Goal: Task Accomplishment & Management: Manage account settings

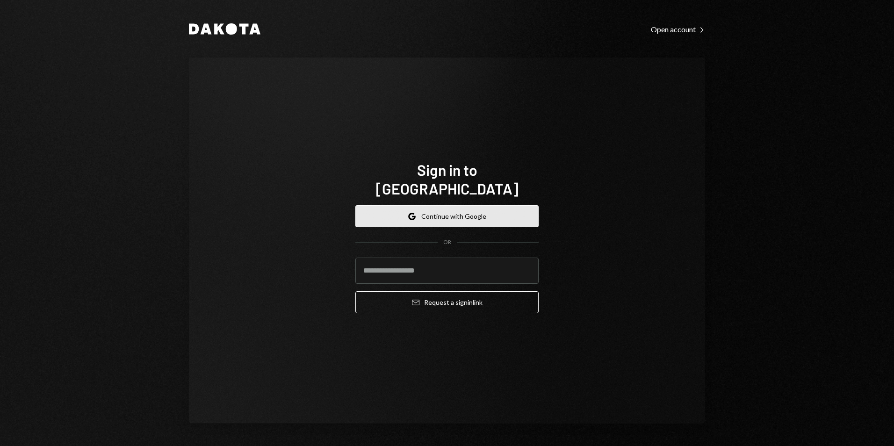
drag, startPoint x: 0, startPoint y: 0, endPoint x: 439, endPoint y: 207, distance: 485.1
click at [439, 209] on button "Google Continue with Google" at bounding box center [446, 216] width 183 height 22
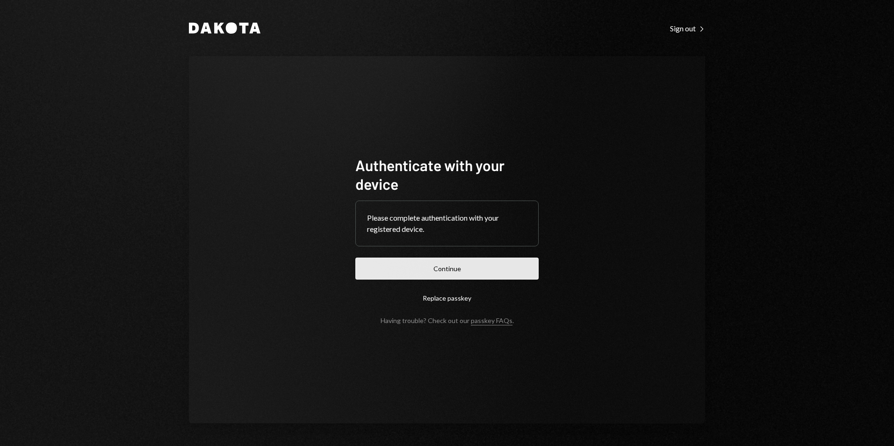
click at [445, 265] on button "Continue" at bounding box center [446, 269] width 183 height 22
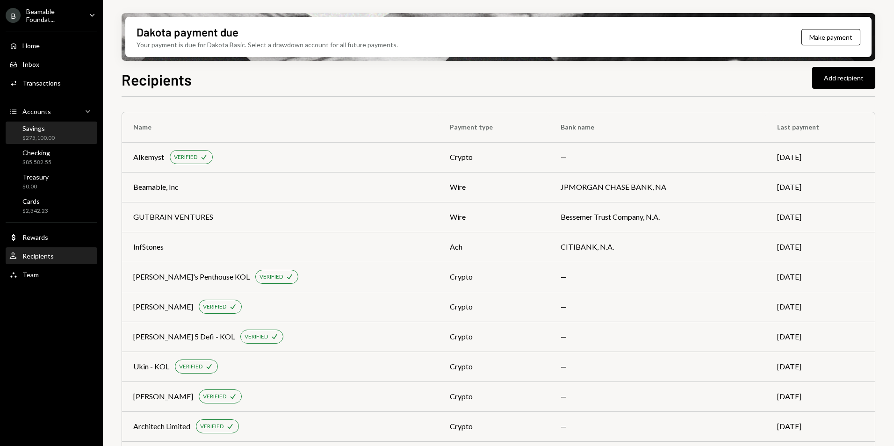
click at [81, 138] on div "Savings $275,100.00" at bounding box center [51, 133] width 84 height 18
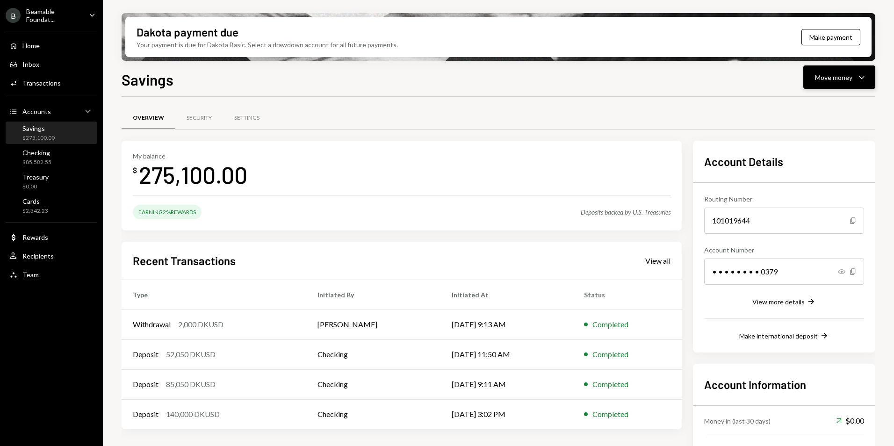
click at [838, 87] on button "Move money Caret Down" at bounding box center [839, 76] width 72 height 23
click at [828, 126] on div "Transfer" at bounding box center [832, 127] width 68 height 10
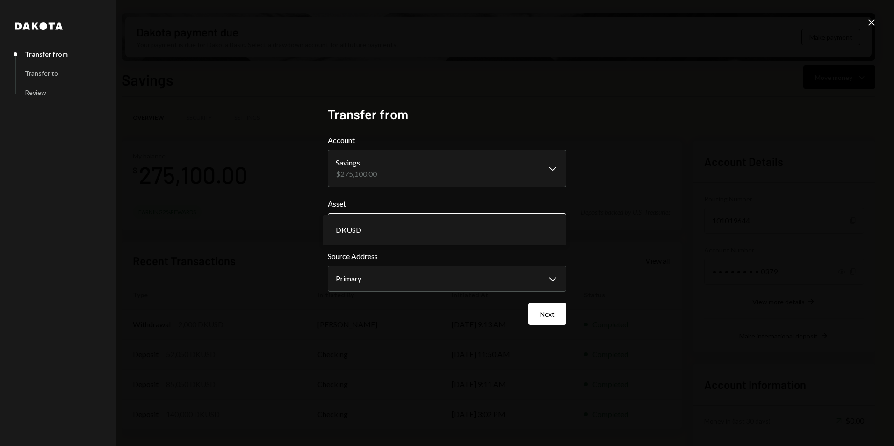
click at [416, 217] on body "B Beamable Foundat... Caret Down Home Home Inbox Inbox Activities Transactions …" at bounding box center [447, 223] width 894 height 446
click at [415, 284] on body "B Beamable Foundat... Caret Down Home Home Inbox Inbox Activities Transactions …" at bounding box center [447, 223] width 894 height 446
click at [547, 308] on button "Next" at bounding box center [547, 314] width 38 height 22
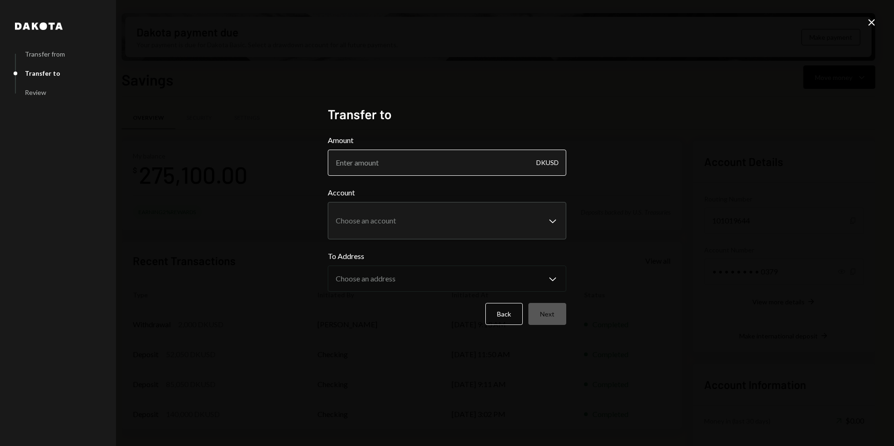
click at [363, 163] on input "Amount" at bounding box center [447, 163] width 238 height 26
type input "199900"
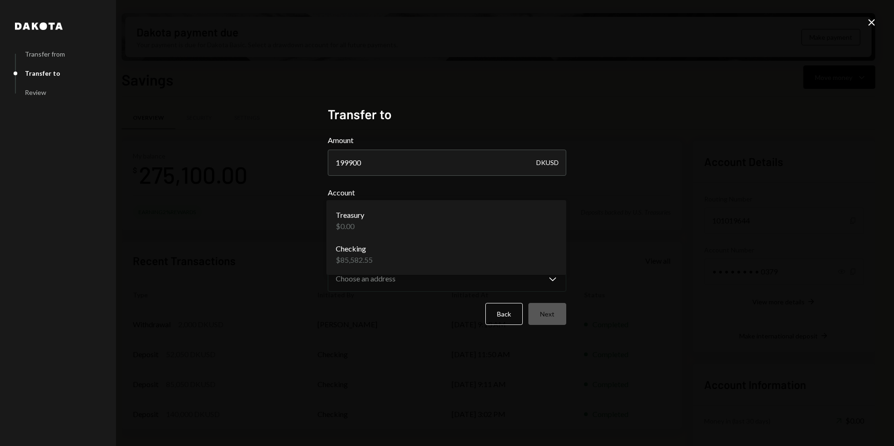
click at [369, 215] on body "B Beamable Foundat... Caret Down Home Home Inbox Inbox Activities Transactions …" at bounding box center [447, 223] width 894 height 446
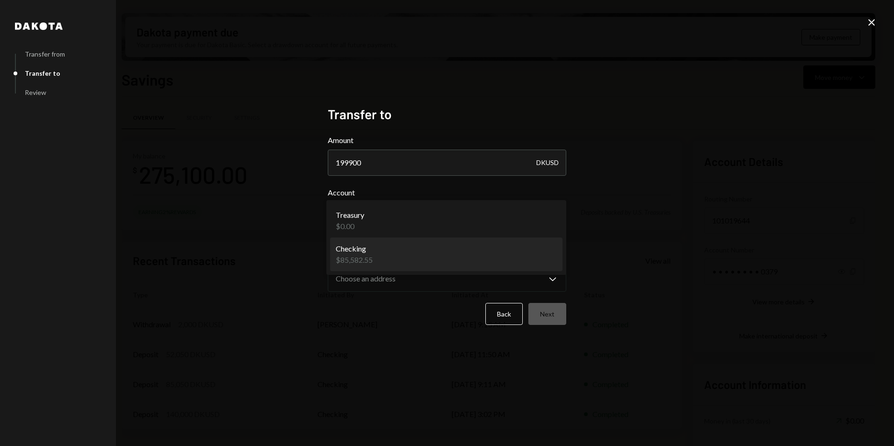
select select "**********"
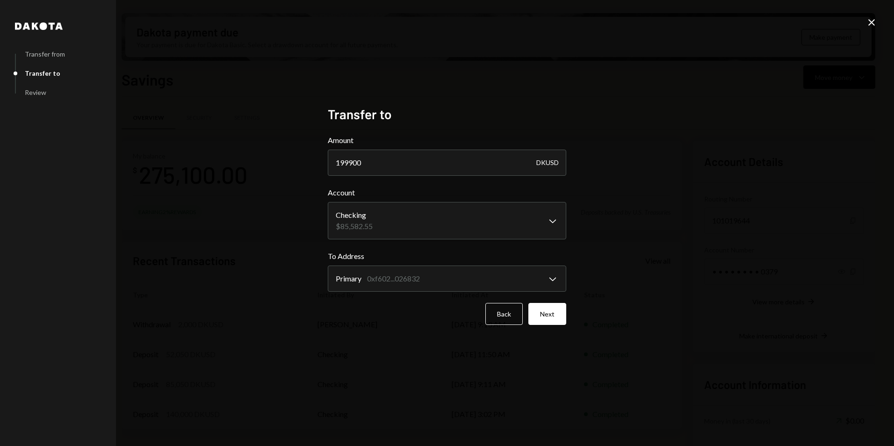
click at [546, 315] on button "Next" at bounding box center [547, 314] width 38 height 22
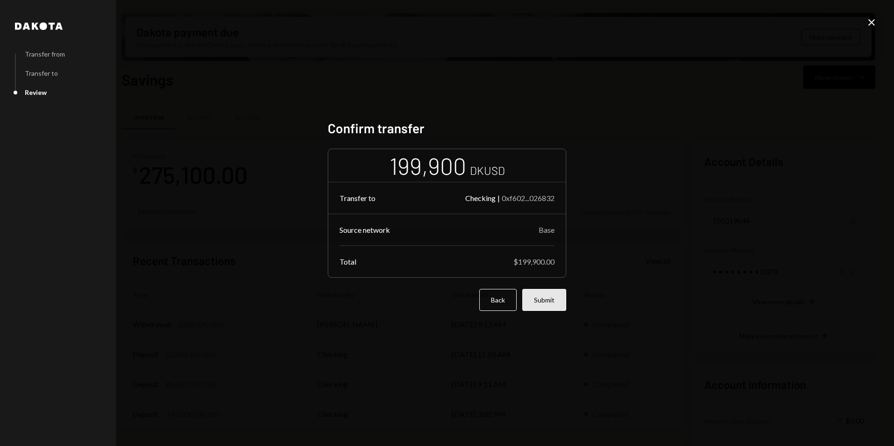
click at [551, 300] on button "Submit" at bounding box center [544, 300] width 44 height 22
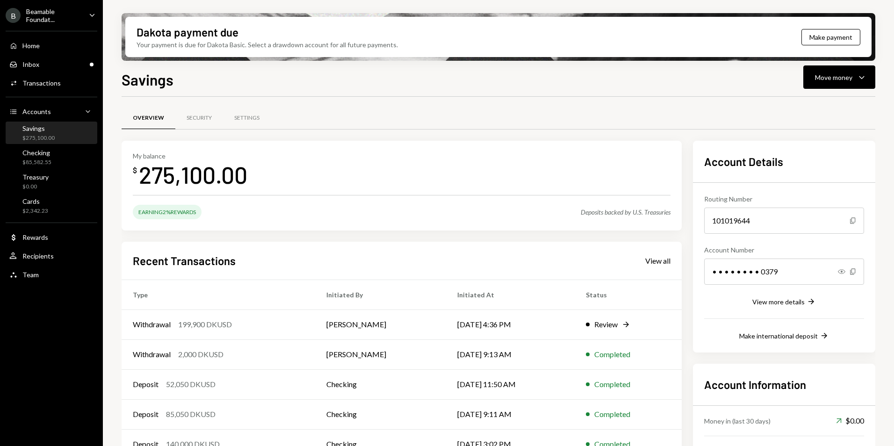
click at [608, 217] on div "Earning 2% Rewards Deposits backed by U.S. Treasuries" at bounding box center [402, 212] width 538 height 14
click at [150, 213] on div "Earning 2% Rewards" at bounding box center [167, 212] width 69 height 14
click at [32, 164] on div "$85,582.55" at bounding box center [36, 163] width 29 height 8
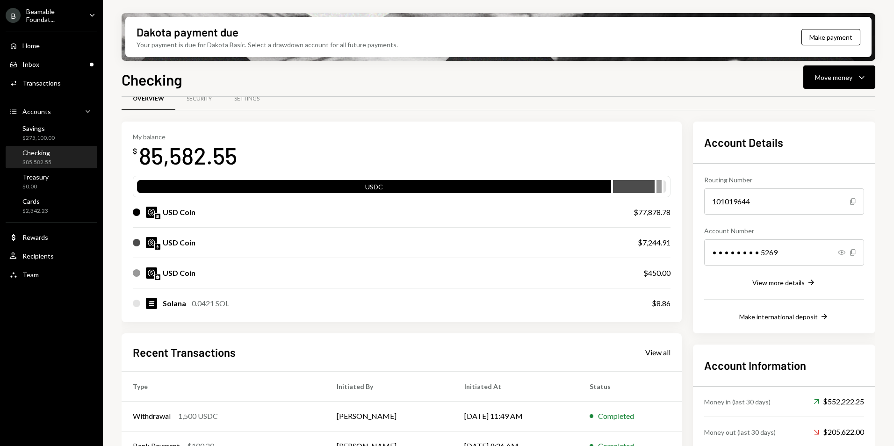
scroll to position [47, 0]
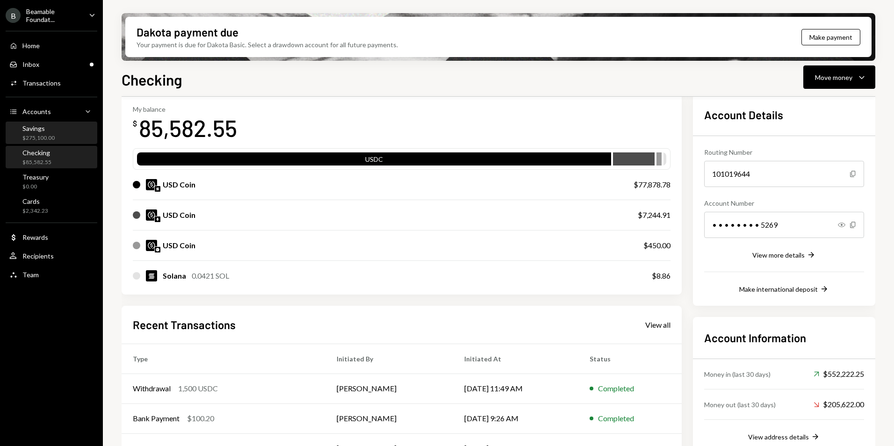
click at [49, 133] on div "Savings $275,100.00" at bounding box center [38, 133] width 32 height 18
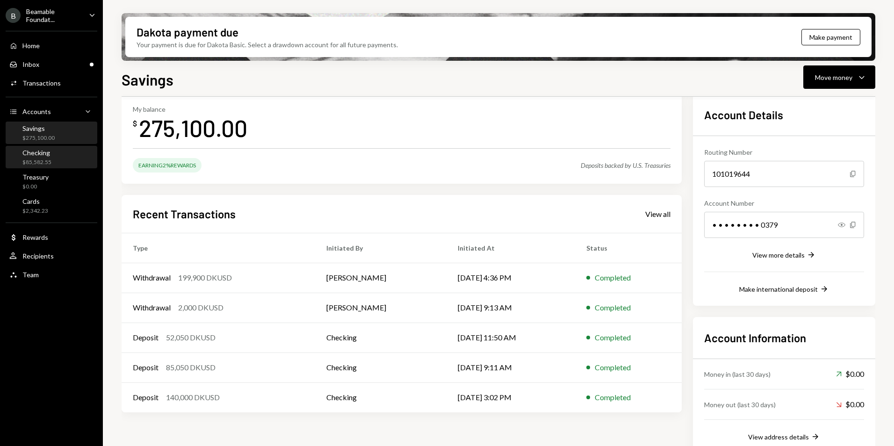
click at [42, 157] on div "Checking $85,582.55" at bounding box center [36, 158] width 29 height 18
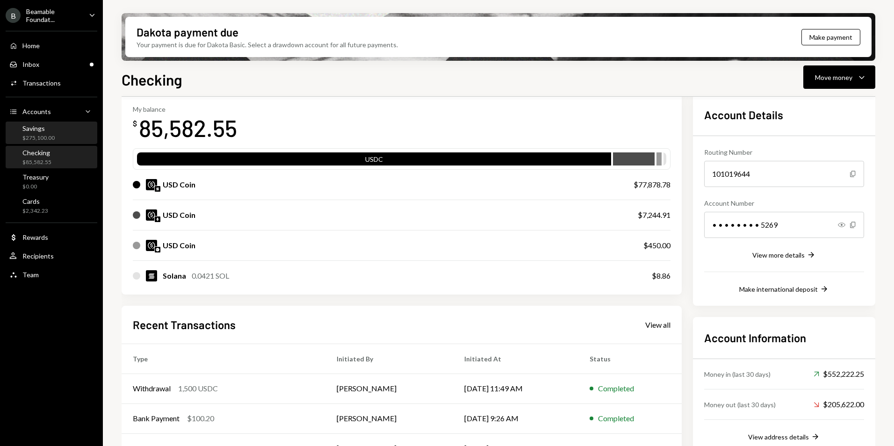
click at [42, 135] on div "$275,100.00" at bounding box center [38, 138] width 32 height 8
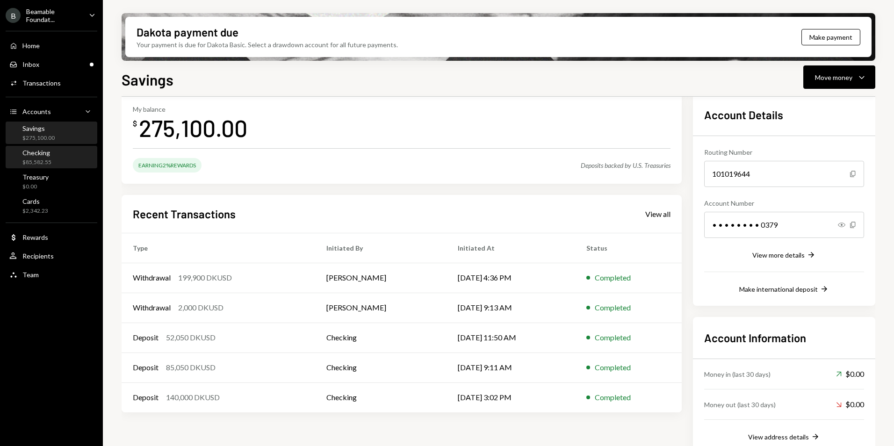
click at [58, 162] on div "Checking $85,582.55" at bounding box center [51, 158] width 84 height 18
